Goal: Find specific page/section: Find specific page/section

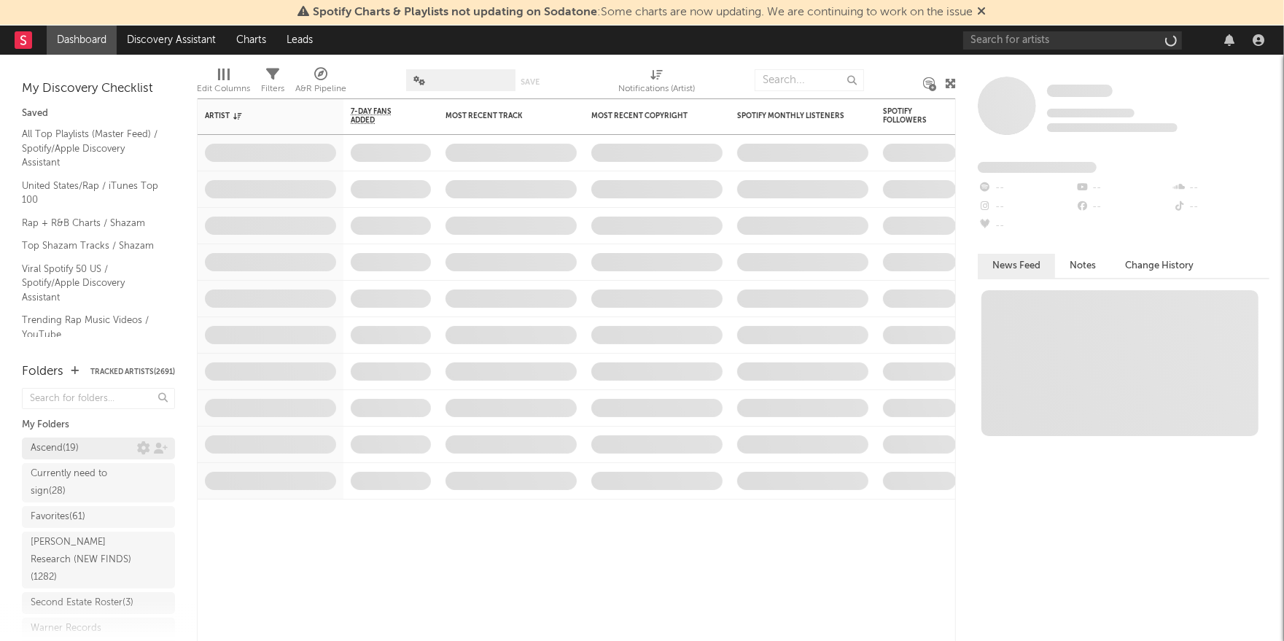
click at [55, 445] on div "Ascend ( 19 )" at bounding box center [55, 448] width 48 height 17
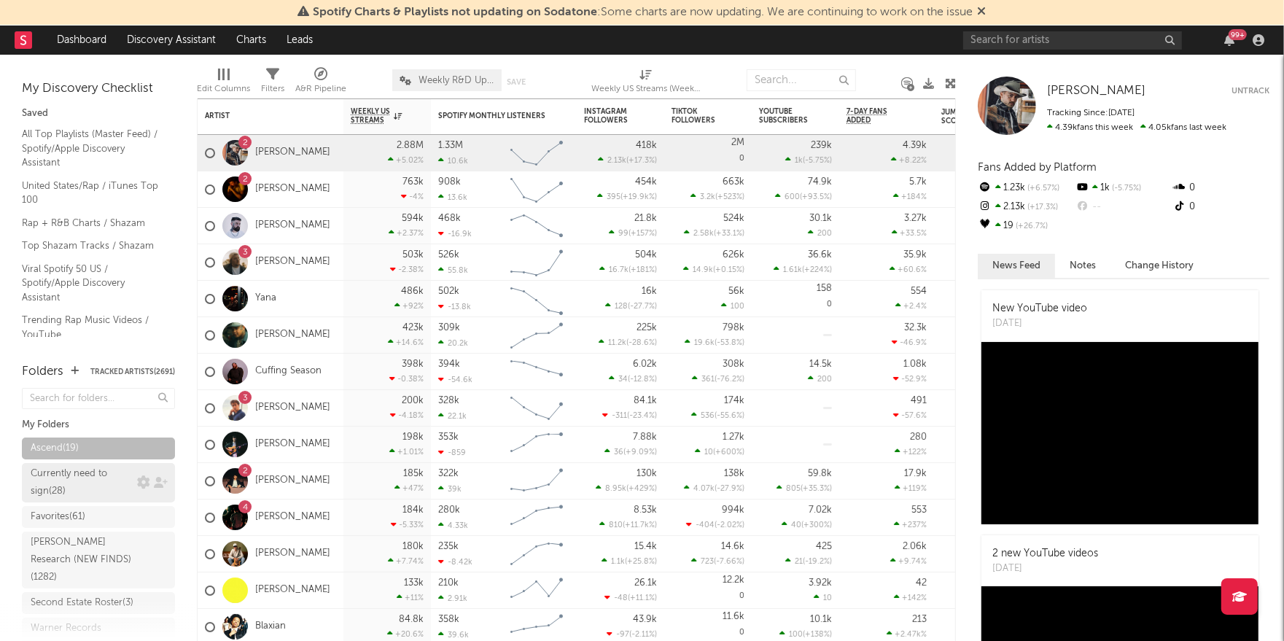
click at [69, 478] on div "Currently need to sign ( 28 )" at bounding box center [98, 482] width 153 height 39
click at [80, 486] on div "Currently need to sign ( 28 )" at bounding box center [82, 482] width 103 height 35
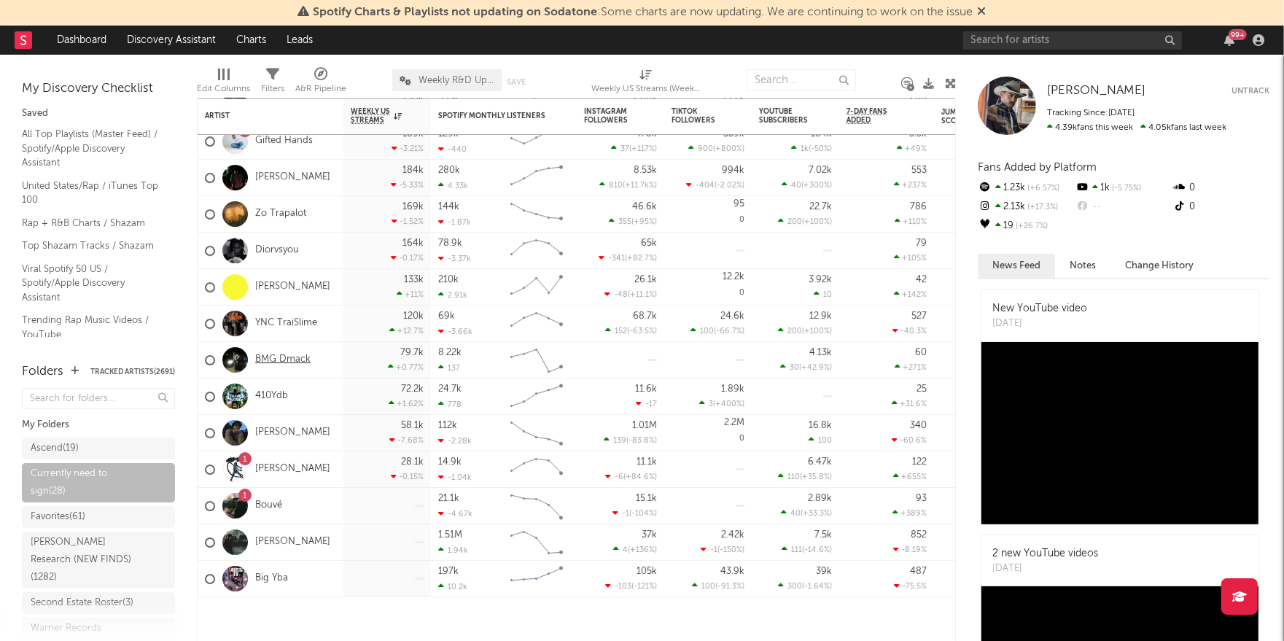
click at [302, 361] on link "BMG Dmack" at bounding box center [282, 360] width 55 height 12
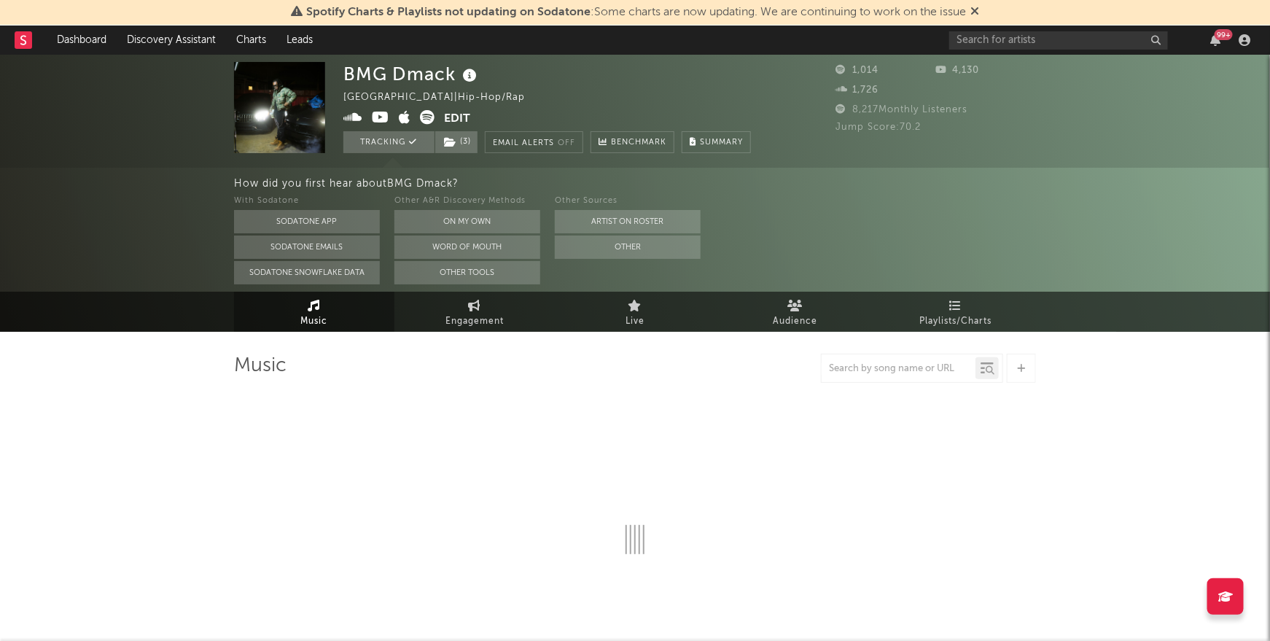
select select "6m"
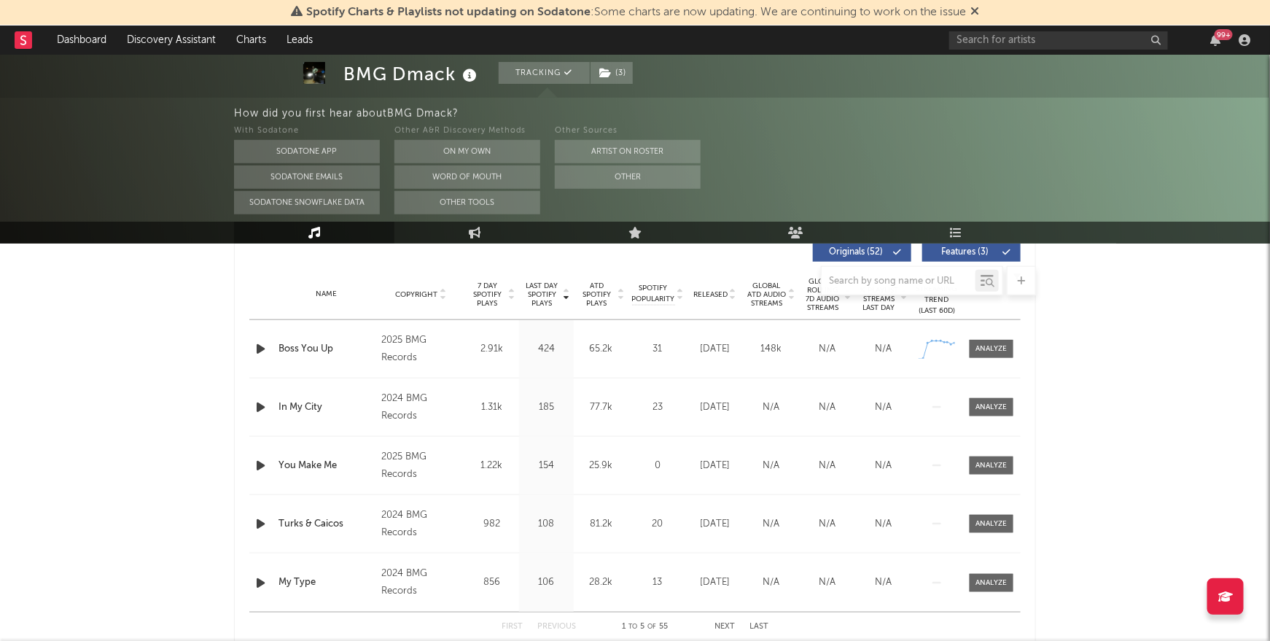
scroll to position [566, 0]
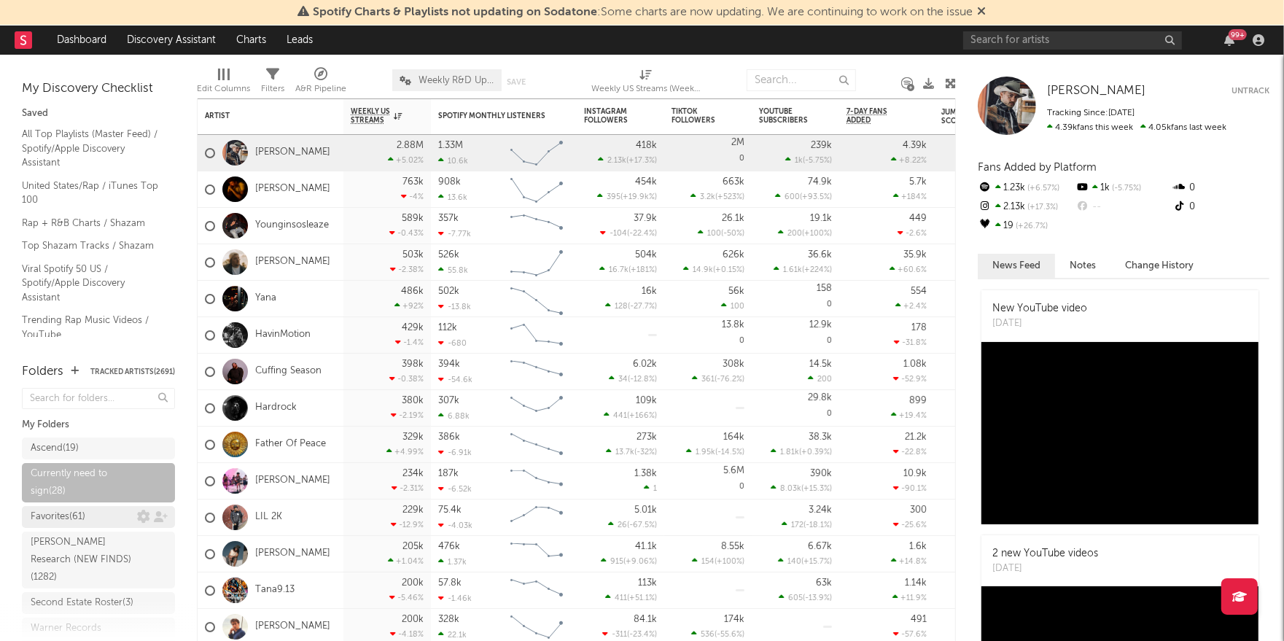
click at [87, 515] on div "Favorites ( 61 )" at bounding box center [84, 516] width 106 height 17
